Goal: Information Seeking & Learning: Learn about a topic

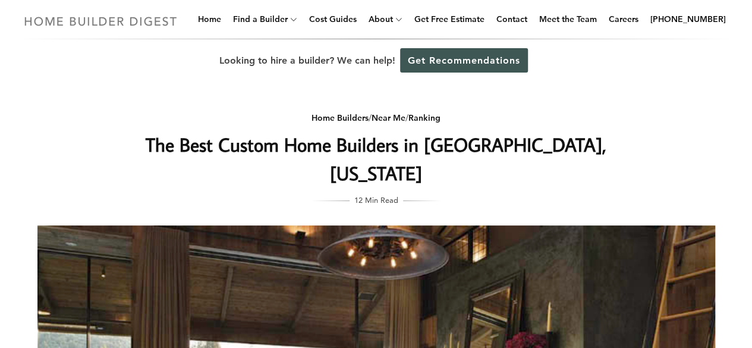
click at [100, 13] on img at bounding box center [101, 21] width 164 height 23
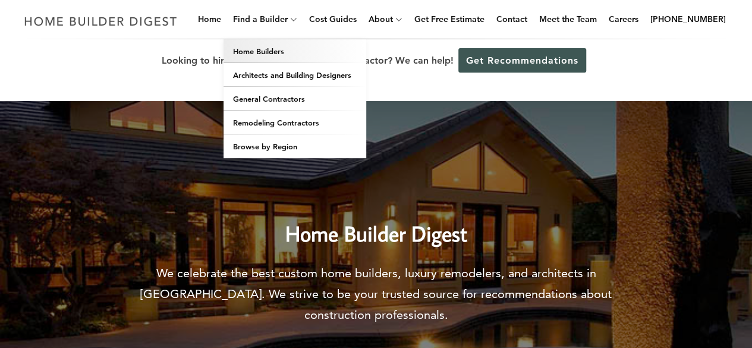
click at [271, 54] on link "Home Builders" at bounding box center [295, 51] width 143 height 24
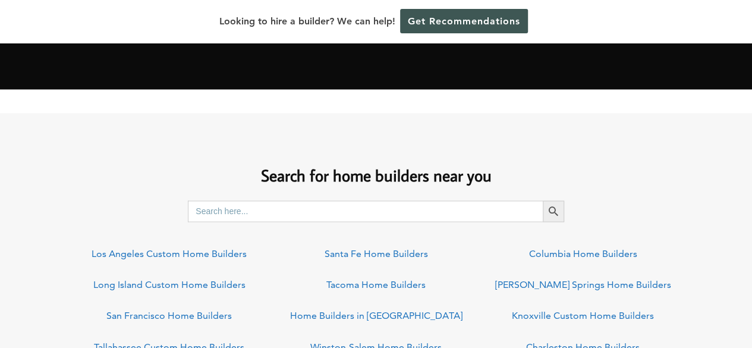
scroll to position [833, 0]
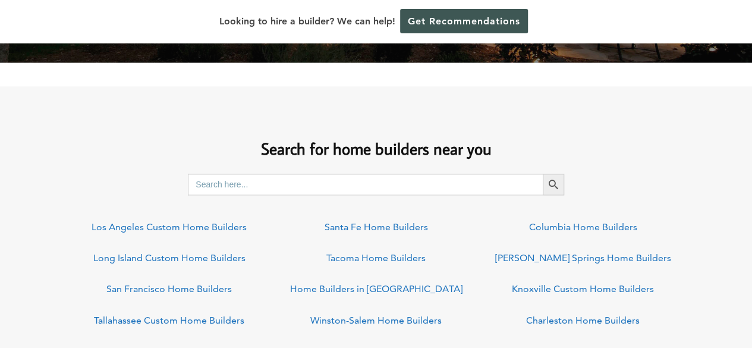
click at [247, 185] on input "Search for:" at bounding box center [365, 184] width 355 height 21
click at [543, 174] on button "Search Button" at bounding box center [553, 184] width 21 height 21
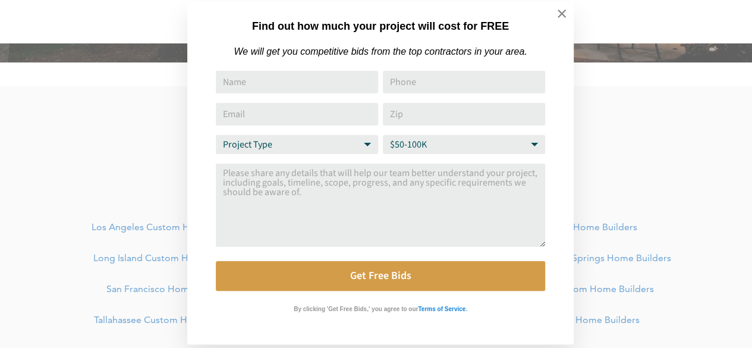
click at [307, 185] on div "Find out how much your project will cost for FREE We will get you competitive b…" at bounding box center [376, 174] width 752 height 348
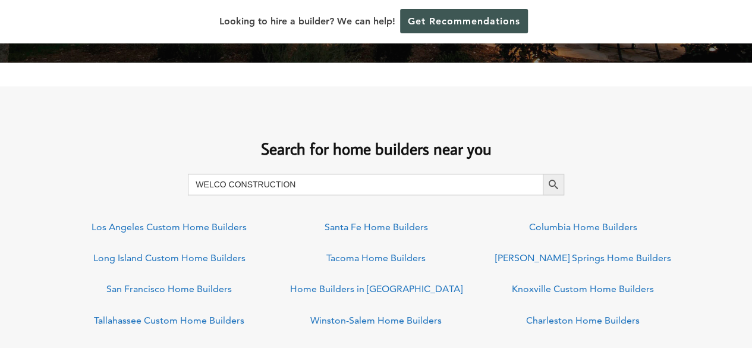
drag, startPoint x: 307, startPoint y: 183, endPoint x: 90, endPoint y: 183, distance: 216.5
click at [91, 183] on div "Search for: WELCO CONSTRUCTION Search Button" at bounding box center [376, 184] width 752 height 21
type input "S"
type input "MILPITAS, CA"
click at [543, 174] on button "Search Button" at bounding box center [553, 184] width 21 height 21
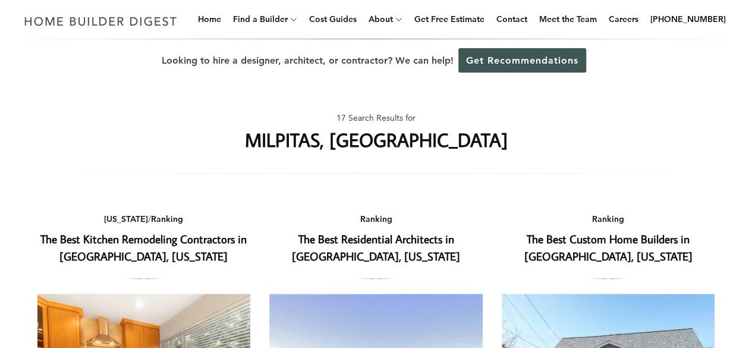
click at [604, 245] on link "The Best Custom Home Builders in [GEOGRAPHIC_DATA], [US_STATE]" at bounding box center [609, 247] width 168 height 32
